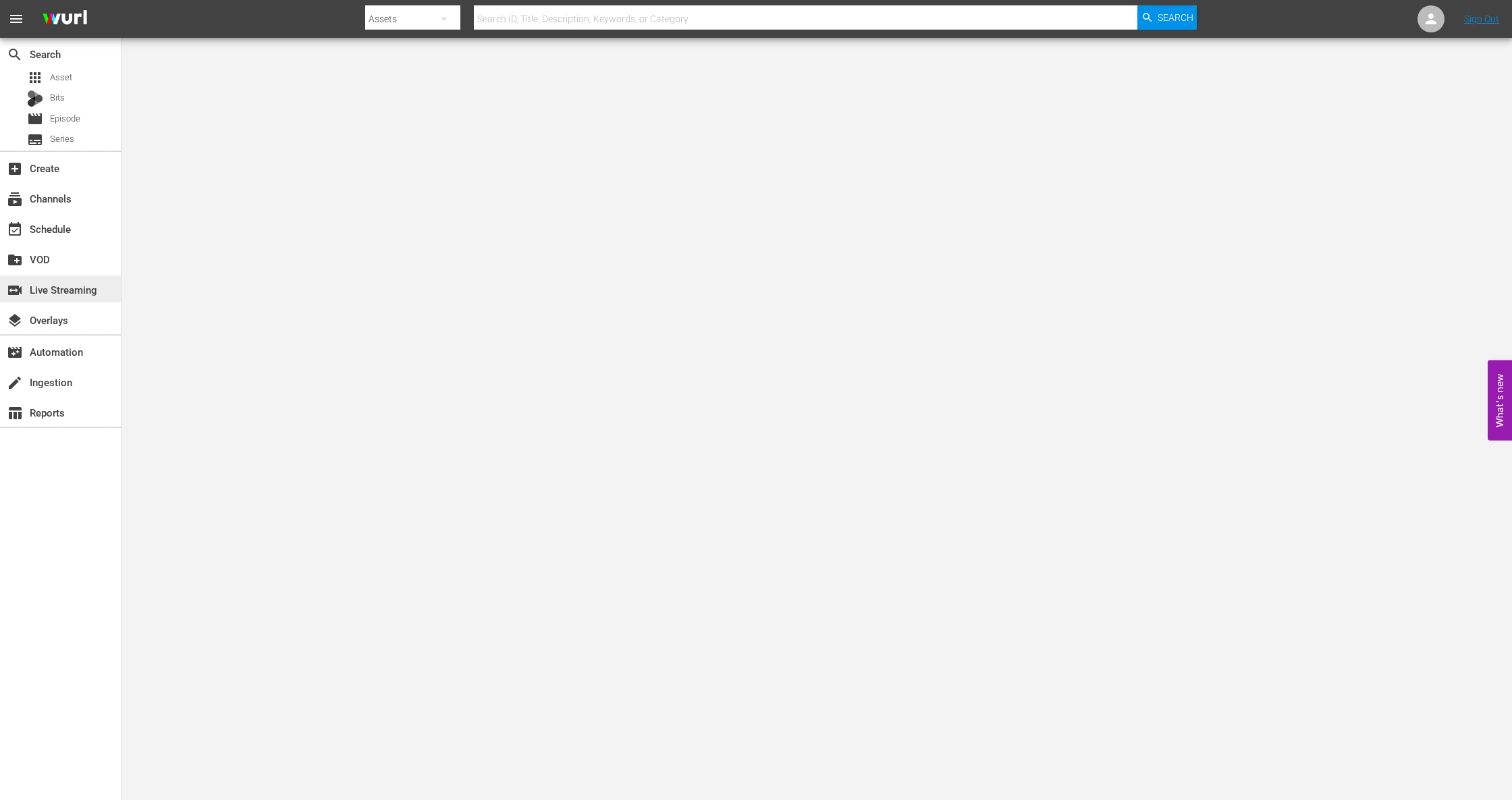
click at [46, 290] on div "switch_video Live Streaming" at bounding box center [38, 288] width 76 height 12
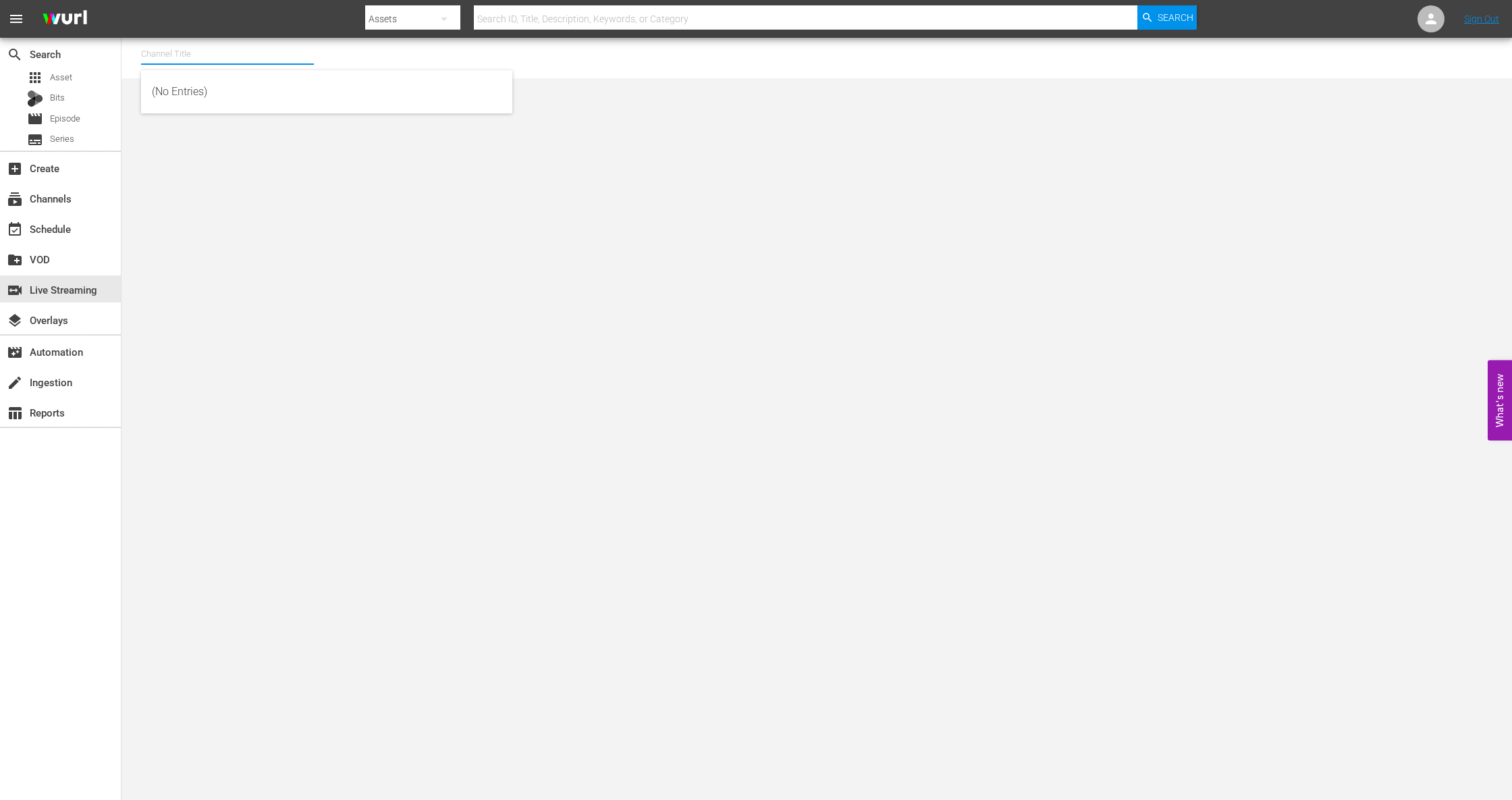
click at [177, 57] on input "text" at bounding box center [227, 53] width 173 height 32
click at [189, 118] on div "Boxing TV (Playout) (1503 - tripleb_boxingtv_3)" at bounding box center [327, 124] width 350 height 32
type input "Boxing TV (Playout) (1503 - tripleb_boxingtv_3)"
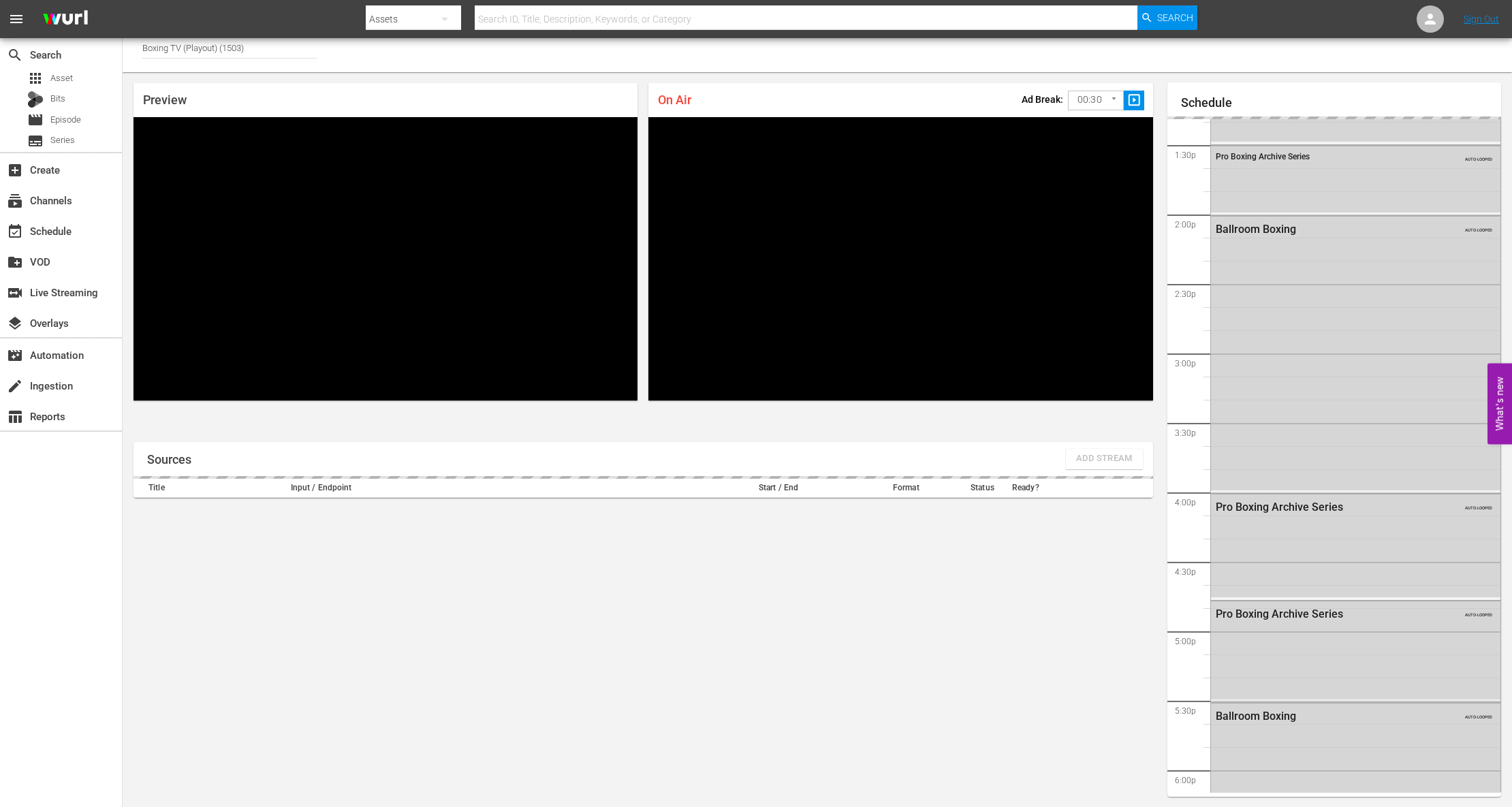
scroll to position [1294, 0]
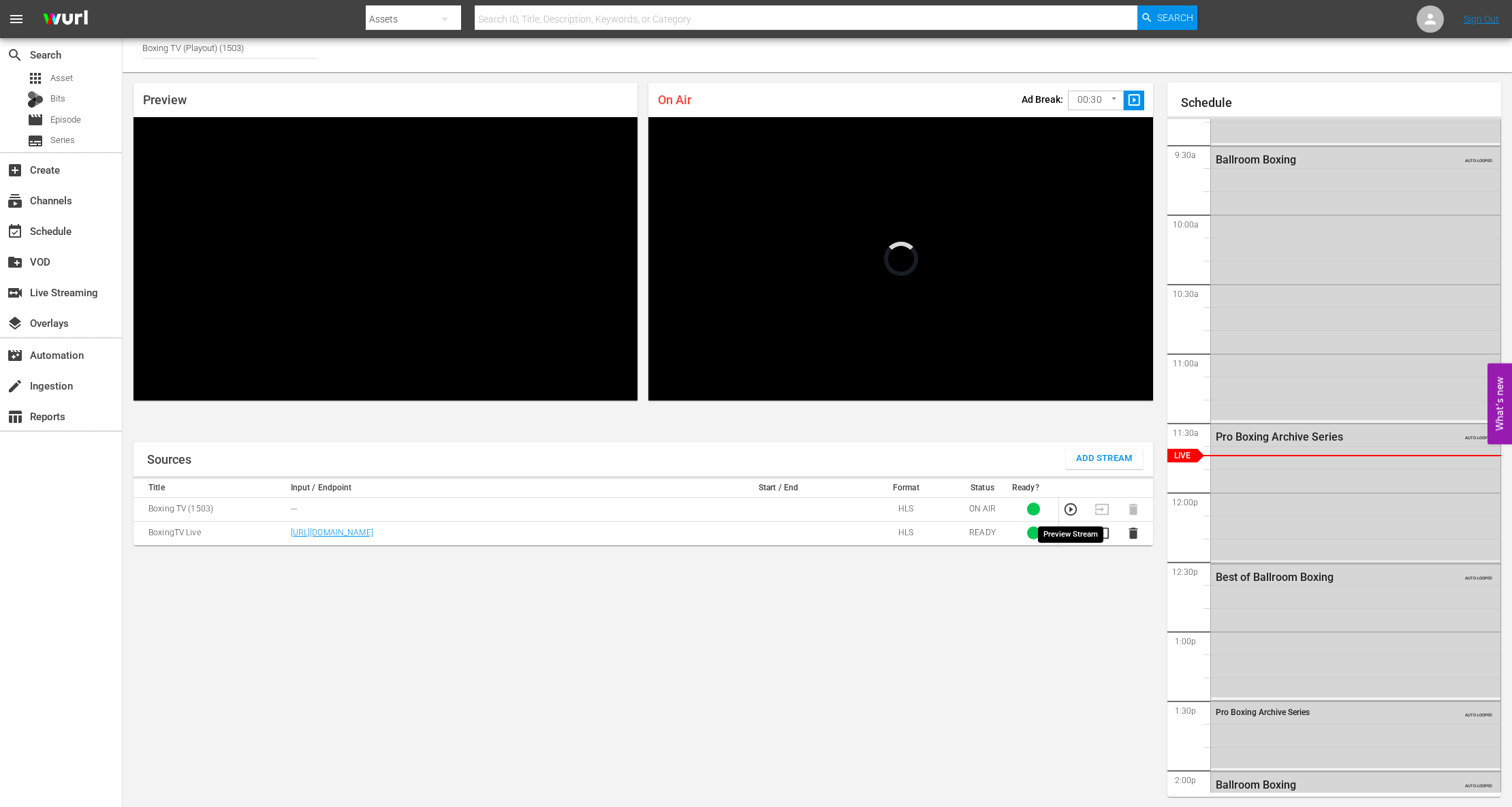
click at [1068, 508] on icon "button" at bounding box center [1071, 510] width 15 height 15
